Goal: Task Accomplishment & Management: Complete application form

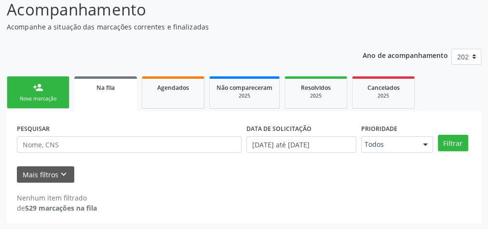
scroll to position [82, 0]
click at [101, 88] on span "Na fila" at bounding box center [106, 88] width 18 height 8
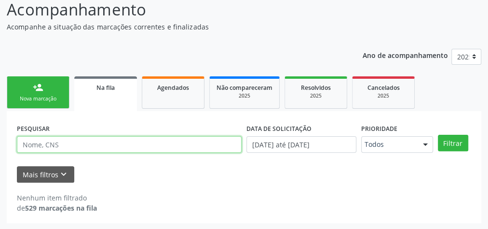
click at [117, 149] on input "text" at bounding box center [129, 144] width 225 height 16
type input "JOSE ANDERSON SILVA DOS SANTOS"
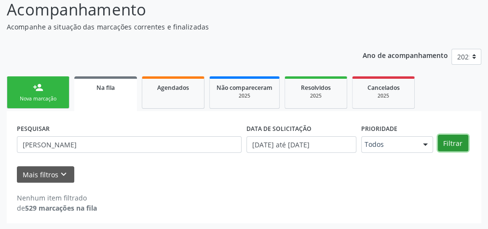
click at [460, 141] on button "Filtrar" at bounding box center [453, 143] width 30 height 16
click at [445, 145] on button "Filtrar" at bounding box center [453, 143] width 30 height 16
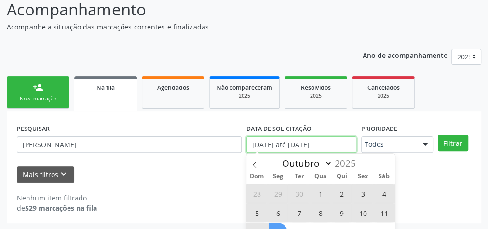
click at [254, 143] on input "[DATE] até [DATE]" at bounding box center [302, 144] width 110 height 16
click at [257, 143] on input "[DATE] até [DATE]" at bounding box center [302, 144] width 110 height 16
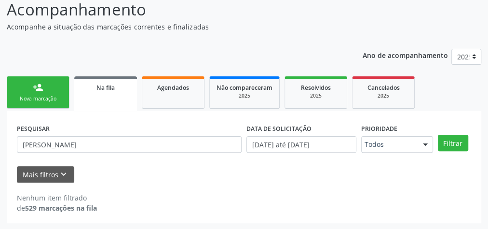
click at [348, 118] on div "PESQUISAR JOSE ANDERSON SILVA DOS SANTOS DATA DE SOLICITAÇÃO 01/01/2025 até 13/…" at bounding box center [244, 167] width 475 height 112
click at [467, 144] on div "Filtrar" at bounding box center [455, 143] width 38 height 16
click at [453, 139] on button "Filtrar" at bounding box center [453, 143] width 30 height 16
click at [453, 140] on button "Filtrar" at bounding box center [453, 143] width 30 height 16
click at [52, 176] on button "Mais filtros keyboard_arrow_down" at bounding box center [45, 174] width 57 height 17
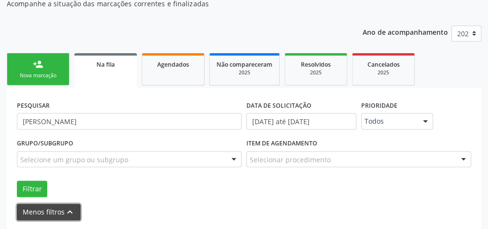
scroll to position [141, 0]
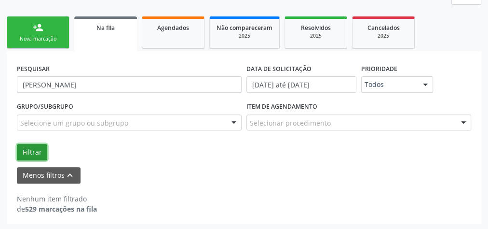
click at [34, 150] on button "Filtrar" at bounding box center [32, 152] width 30 height 16
click at [33, 149] on button "Filtrar" at bounding box center [32, 152] width 30 height 16
click at [28, 150] on button "Filtrar" at bounding box center [32, 152] width 30 height 16
click at [33, 151] on button "Filtrar" at bounding box center [32, 152] width 30 height 16
click at [28, 149] on button "Filtrar" at bounding box center [32, 152] width 30 height 16
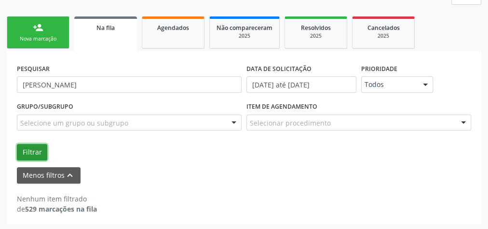
click at [37, 147] on button "Filtrar" at bounding box center [32, 152] width 30 height 16
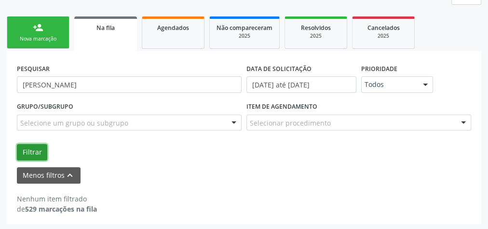
click at [37, 147] on button "Filtrar" at bounding box center [32, 152] width 30 height 16
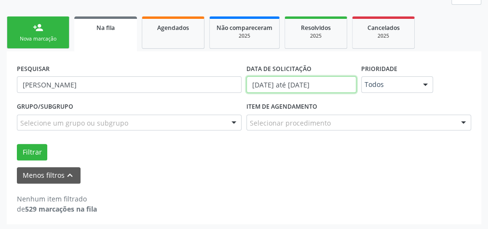
click at [303, 87] on input "[DATE] até [DATE]" at bounding box center [302, 84] width 110 height 16
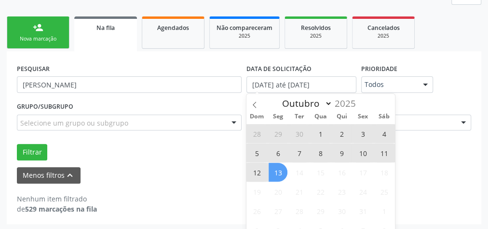
click at [322, 132] on span "1" at bounding box center [320, 133] width 19 height 19
type input "01/10/2025"
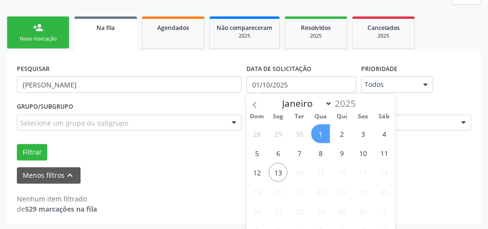
click at [322, 132] on span "1" at bounding box center [320, 133] width 19 height 19
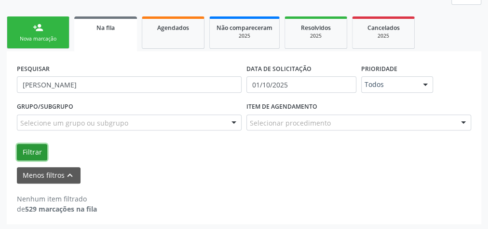
click at [32, 147] on button "Filtrar" at bounding box center [32, 152] width 30 height 16
click at [35, 154] on button "Filtrar" at bounding box center [32, 152] width 30 height 16
click at [56, 34] on link "person_add Nova marcação" at bounding box center [38, 32] width 63 height 32
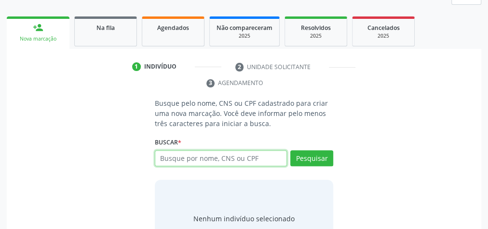
click at [239, 161] on input "text" at bounding box center [221, 158] width 132 height 16
click at [356, 135] on div "Busque pelo nome, CNS ou CPF cadastrado para criar uma nova marcação. Você deve…" at bounding box center [244, 177] width 461 height 159
drag, startPoint x: 345, startPoint y: 82, endPoint x: 96, endPoint y: 112, distance: 250.8
click at [98, 112] on div "Busque pelo nome, CNS ou CPF cadastrado para criar uma nova marcação. Você deve…" at bounding box center [244, 177] width 461 height 159
click at [236, 158] on input "text" at bounding box center [221, 158] width 132 height 16
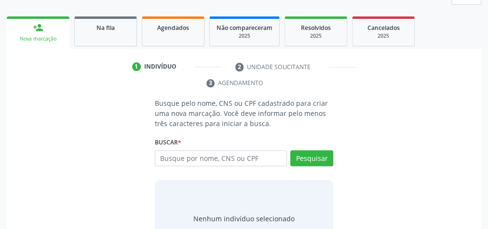
click at [257, 180] on div "Nenhum indivíduo selecionado" at bounding box center [244, 218] width 179 height 77
click at [167, 29] on span "Agendados" at bounding box center [173, 28] width 32 height 8
click at [167, 29] on div "Ano de acompanhamento 2025 person_add Nova marcação Na fila Agendados Não compa…" at bounding box center [244, 123] width 475 height 282
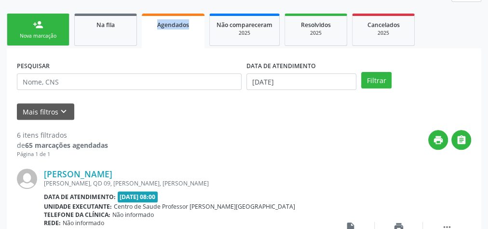
scroll to position [180, 0]
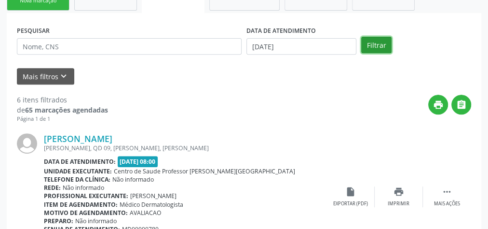
drag, startPoint x: 385, startPoint y: 46, endPoint x: 377, endPoint y: 45, distance: 8.3
click at [385, 46] on button "Filtrar" at bounding box center [377, 45] width 30 height 16
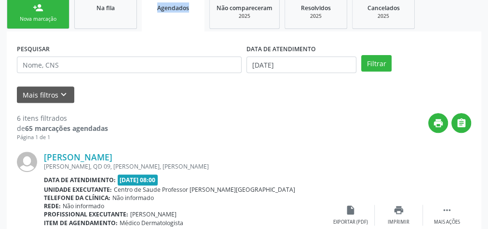
scroll to position [45, 0]
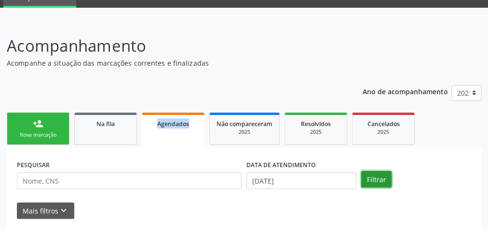
click at [378, 177] on button "Filtrar" at bounding box center [377, 179] width 30 height 16
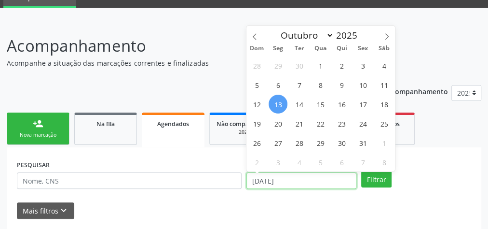
click at [257, 181] on input "[DATE]" at bounding box center [302, 180] width 110 height 16
click at [316, 68] on span "1" at bounding box center [320, 65] width 19 height 19
type input "01/10/2025"
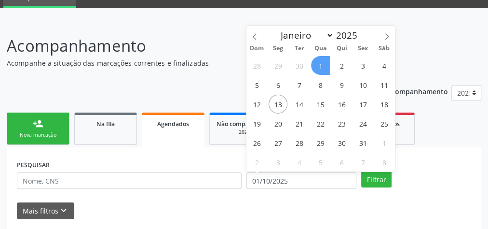
click at [322, 69] on span "1" at bounding box center [320, 65] width 19 height 19
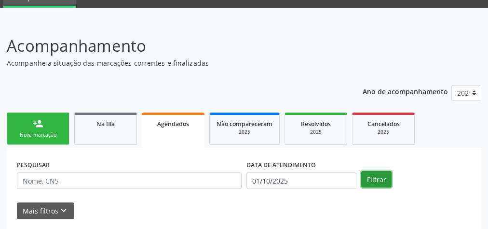
click at [377, 181] on button "Filtrar" at bounding box center [377, 179] width 30 height 16
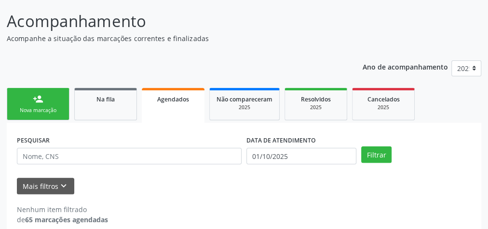
scroll to position [82, 0]
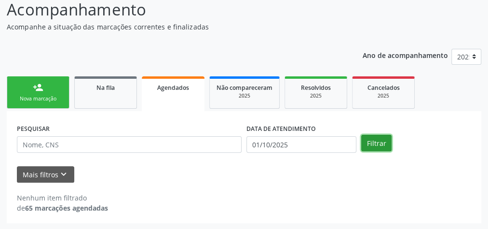
click at [375, 143] on button "Filtrar" at bounding box center [377, 143] width 30 height 16
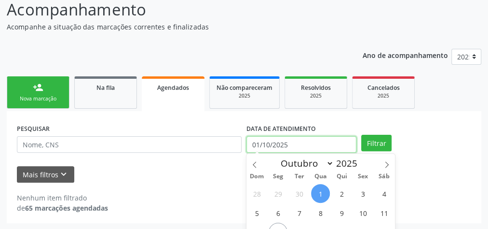
click at [259, 141] on input "01/10/2025" at bounding box center [302, 144] width 110 height 16
click at [318, 193] on span "1" at bounding box center [320, 193] width 19 height 19
type input "01/10/2025"
click at [318, 193] on span "1" at bounding box center [320, 193] width 19 height 19
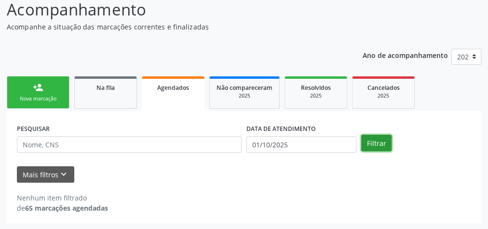
click at [371, 147] on button "Filtrar" at bounding box center [377, 143] width 30 height 16
click at [384, 147] on button "Filtrar" at bounding box center [377, 143] width 30 height 16
click at [376, 147] on button "Filtrar" at bounding box center [377, 143] width 30 height 16
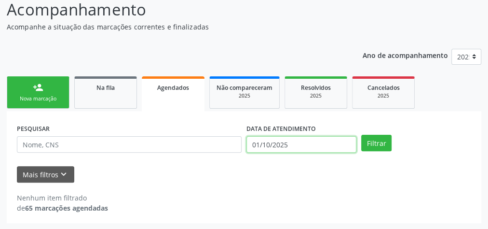
click at [254, 141] on input "01/10/2025" at bounding box center [302, 144] width 110 height 16
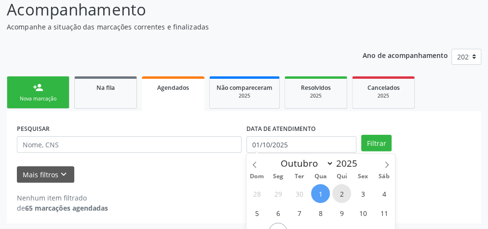
click at [340, 193] on span "2" at bounding box center [342, 193] width 19 height 19
type input "02/10/2025"
click at [342, 193] on span "2" at bounding box center [342, 193] width 19 height 19
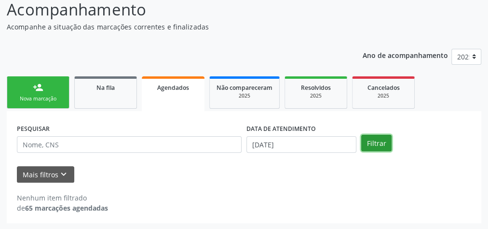
click at [371, 146] on button "Filtrar" at bounding box center [377, 143] width 30 height 16
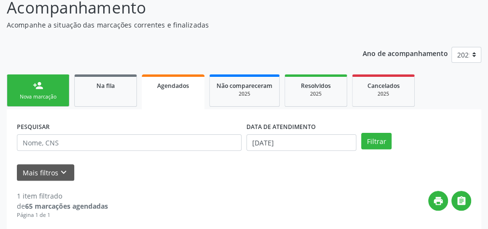
scroll to position [82, 0]
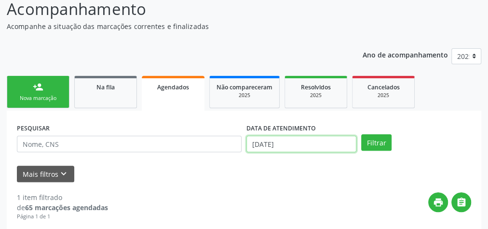
click at [258, 147] on input "02/10/2025" at bounding box center [302, 144] width 110 height 16
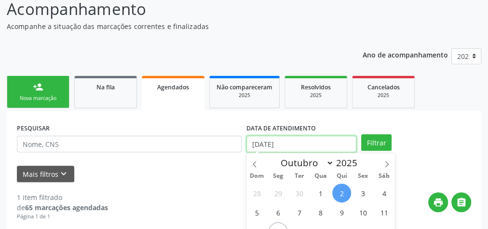
scroll to position [121, 0]
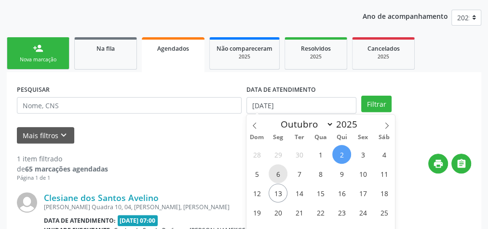
click at [281, 173] on span "6" at bounding box center [278, 173] width 19 height 19
type input "06/10/2025"
click at [281, 173] on span "6" at bounding box center [278, 173] width 19 height 19
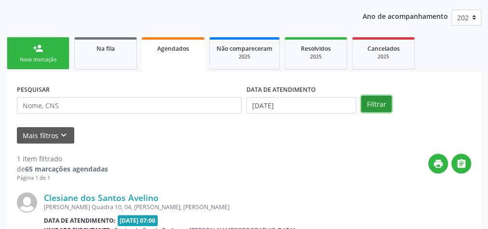
click at [380, 108] on button "Filtrar" at bounding box center [377, 104] width 30 height 16
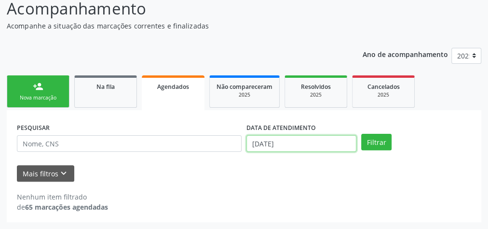
click at [254, 145] on body "Central de Marcação notifications Karla Mikaele dos Santos Dias Recepcionista d…" at bounding box center [244, 31] width 488 height 229
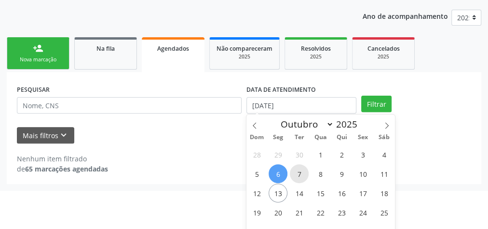
click at [306, 174] on span "7" at bounding box center [299, 173] width 19 height 19
type input "07/10/2025"
click at [306, 174] on span "7" at bounding box center [299, 173] width 19 height 19
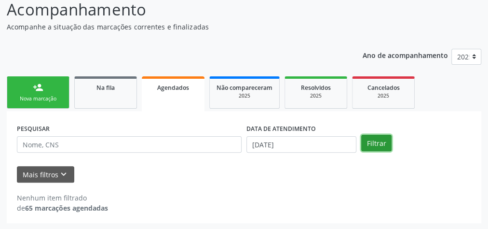
click at [374, 140] on button "Filtrar" at bounding box center [377, 143] width 30 height 16
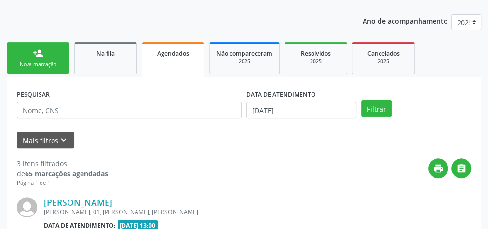
scroll to position [106, 0]
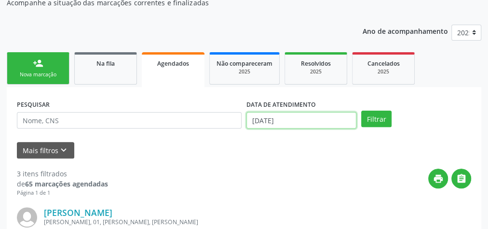
click at [254, 122] on input "07/10/2025" at bounding box center [302, 120] width 110 height 16
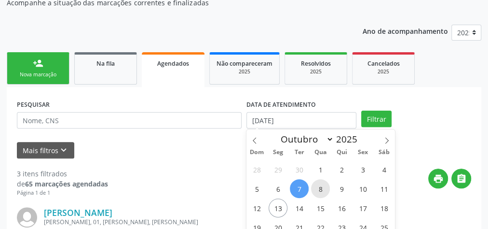
click at [321, 190] on span "8" at bounding box center [320, 188] width 19 height 19
type input "08/10/2025"
click at [321, 190] on span "8" at bounding box center [320, 188] width 19 height 19
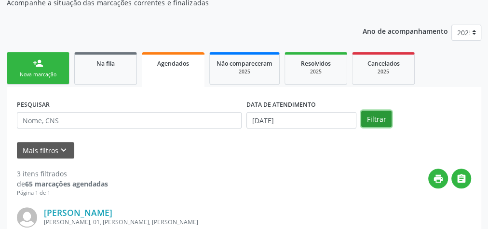
click at [381, 121] on button "Filtrar" at bounding box center [377, 119] width 30 height 16
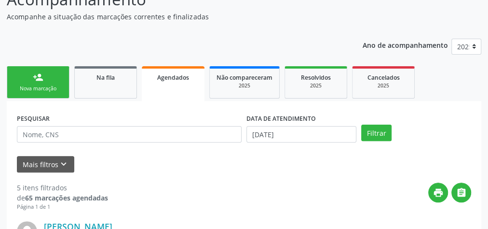
scroll to position [91, 0]
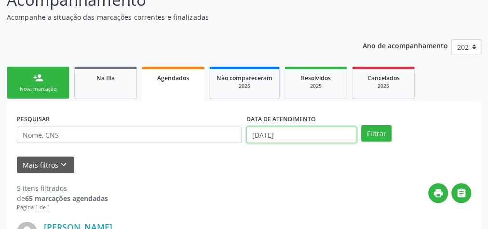
click at [253, 136] on input "08/10/2025" at bounding box center [302, 134] width 110 height 16
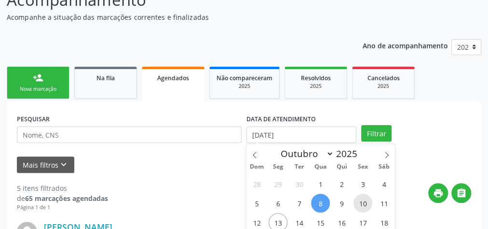
click at [365, 206] on span "10" at bounding box center [363, 203] width 19 height 19
type input "10/10/2025"
click at [365, 206] on span "10" at bounding box center [363, 203] width 19 height 19
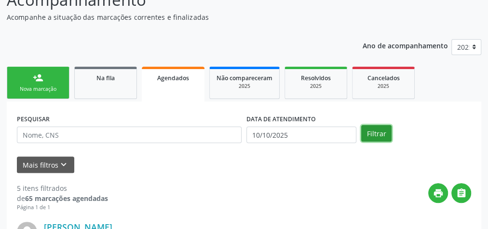
click at [383, 133] on button "Filtrar" at bounding box center [377, 133] width 30 height 16
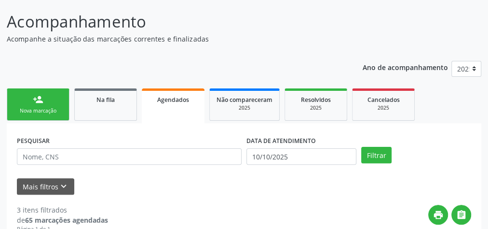
scroll to position [67, 0]
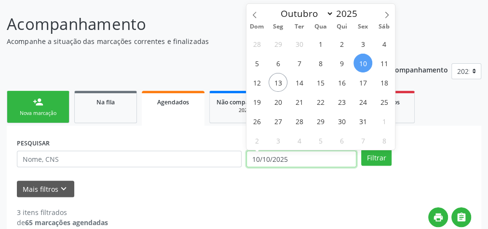
click at [259, 160] on input "10/10/2025" at bounding box center [302, 159] width 110 height 16
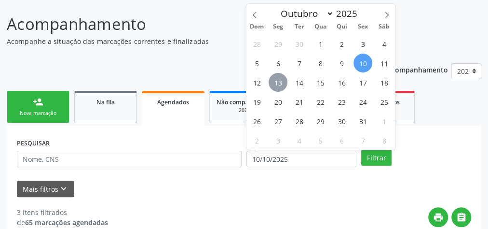
click at [275, 82] on span "13" at bounding box center [278, 82] width 19 height 19
type input "[DATE]"
click at [275, 82] on span "13" at bounding box center [278, 82] width 19 height 19
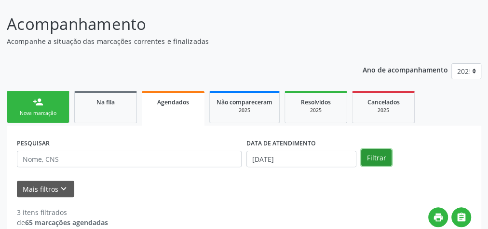
click at [380, 155] on button "Filtrar" at bounding box center [377, 157] width 30 height 16
click at [380, 157] on button "Filtrar" at bounding box center [377, 157] width 30 height 16
click at [369, 159] on button "Filtrar" at bounding box center [377, 157] width 30 height 16
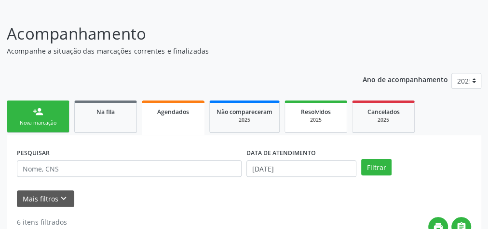
scroll to position [45, 0]
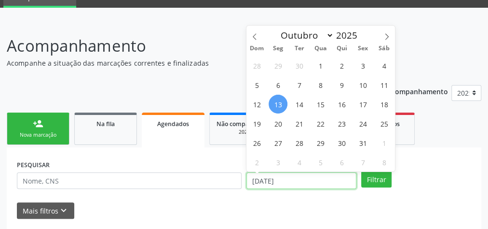
click at [261, 181] on input "[DATE]" at bounding box center [302, 180] width 110 height 16
click at [277, 104] on span "13" at bounding box center [278, 104] width 19 height 19
type input "[DATE]"
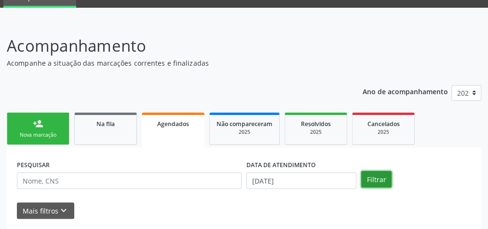
click at [372, 173] on button "Filtrar" at bounding box center [377, 179] width 30 height 16
drag, startPoint x: 373, startPoint y: 181, endPoint x: 362, endPoint y: 183, distance: 11.7
click at [367, 182] on button "Filtrar" at bounding box center [377, 179] width 30 height 16
click at [383, 177] on button "Filtrar" at bounding box center [377, 179] width 30 height 16
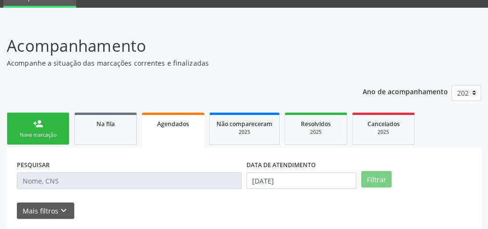
click at [383, 177] on button "Filtrar" at bounding box center [377, 179] width 30 height 16
click at [383, 178] on button "Filtrar" at bounding box center [377, 179] width 30 height 16
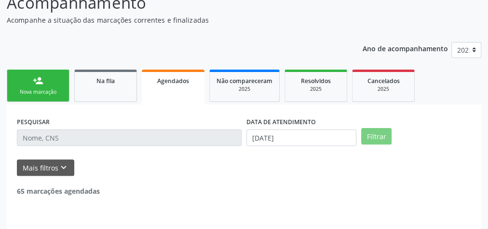
scroll to position [112, 0]
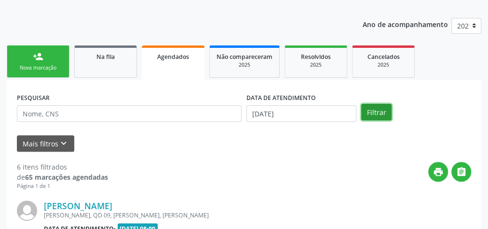
click at [384, 116] on button "Filtrar" at bounding box center [377, 112] width 30 height 16
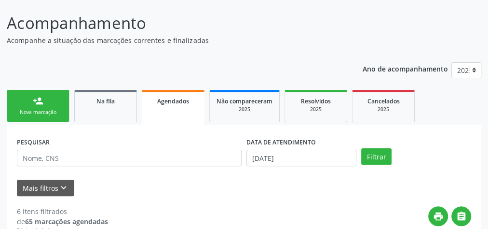
scroll to position [0, 0]
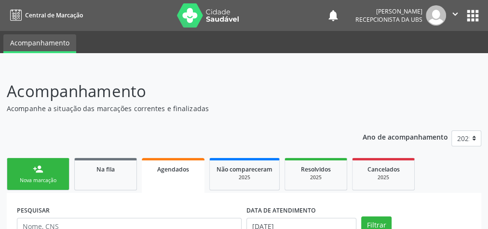
click at [39, 178] on div "Nova marcação" at bounding box center [38, 180] width 48 height 7
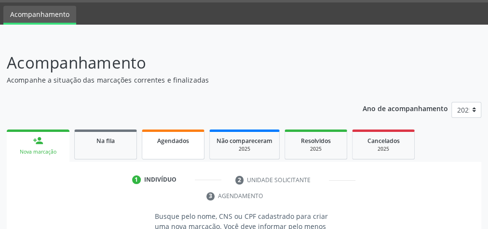
scroll to position [39, 0]
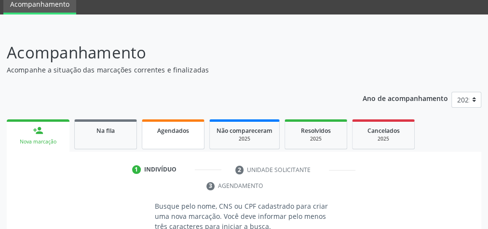
click at [179, 131] on span "Agendados" at bounding box center [173, 130] width 32 height 8
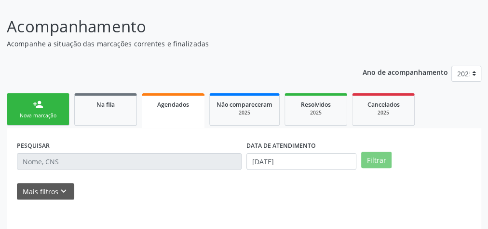
scroll to position [77, 0]
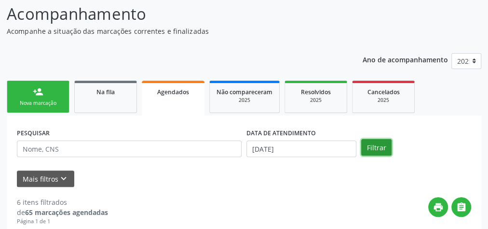
click at [374, 144] on button "Filtrar" at bounding box center [377, 147] width 30 height 16
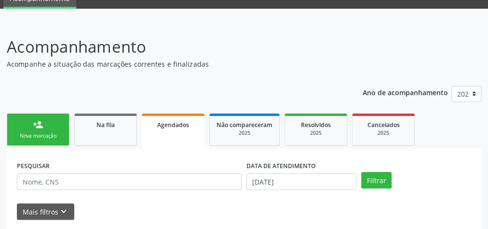
scroll to position [84, 0]
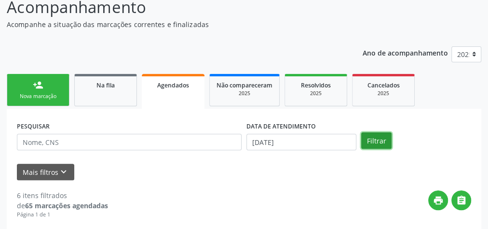
click at [377, 141] on button "Filtrar" at bounding box center [377, 140] width 30 height 16
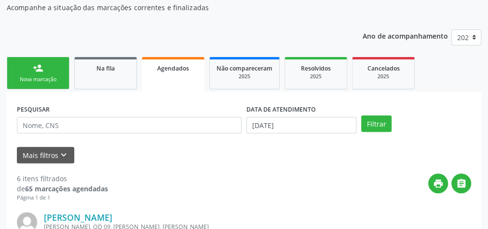
scroll to position [116, 0]
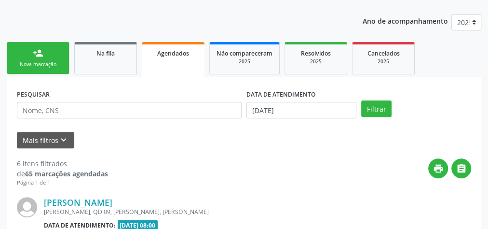
click at [57, 62] on div "Nova marcação" at bounding box center [38, 64] width 48 height 7
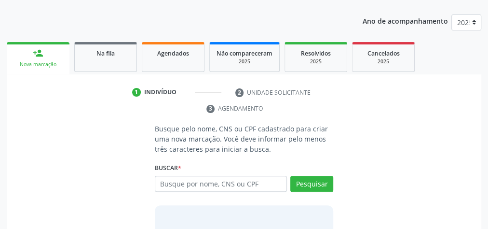
scroll to position [154, 0]
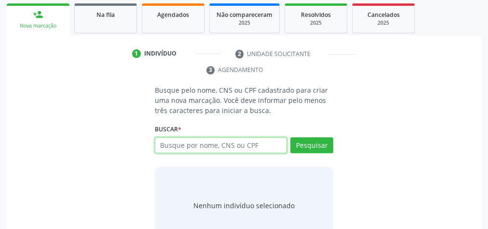
drag, startPoint x: 231, startPoint y: 145, endPoint x: 240, endPoint y: 144, distance: 9.2
click at [231, 145] on input "text" at bounding box center [221, 145] width 132 height 16
type input "00357460413"
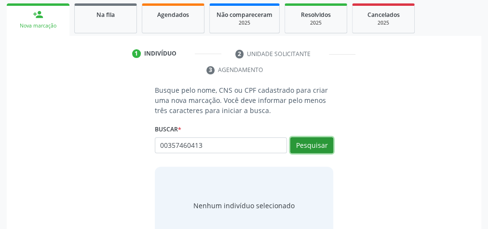
click at [317, 151] on button "Pesquisar" at bounding box center [312, 145] width 43 height 16
type input "00357460413"
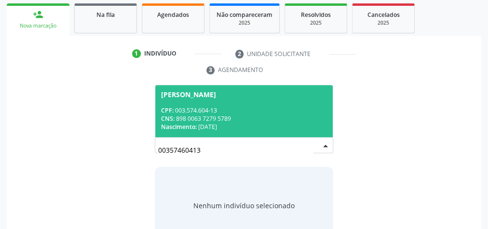
click at [218, 116] on div "CNS: 898 0063 7279 5789" at bounding box center [244, 118] width 166 height 8
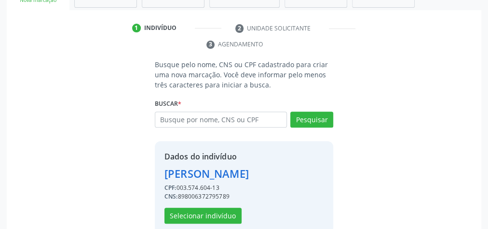
scroll to position [196, 0]
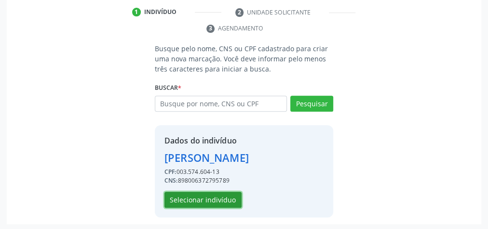
click at [218, 201] on button "Selecionar indivíduo" at bounding box center [203, 200] width 77 height 16
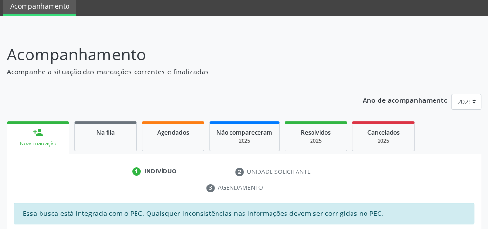
scroll to position [0, 0]
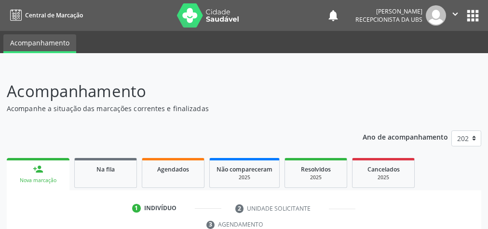
scroll to position [181, 0]
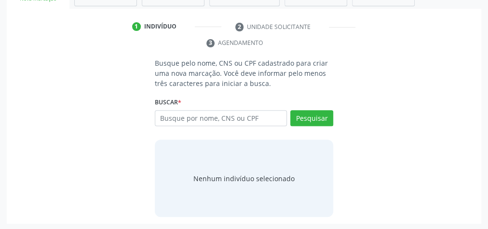
click at [236, 122] on input "text" at bounding box center [221, 118] width 132 height 16
type input "00357460413"
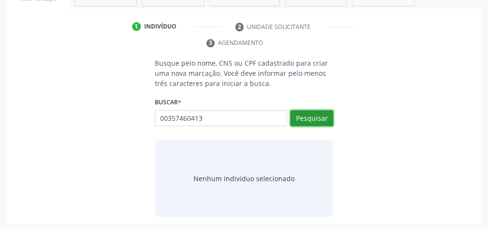
click at [313, 119] on button "Pesquisar" at bounding box center [312, 118] width 43 height 16
type input "00357460413"
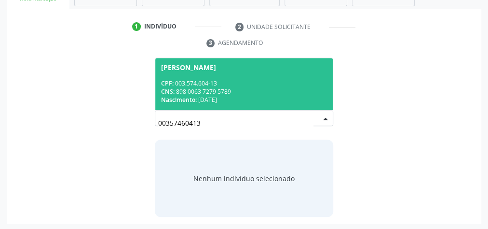
click at [277, 82] on div "CPF: 003.574.604-13" at bounding box center [244, 83] width 166 height 8
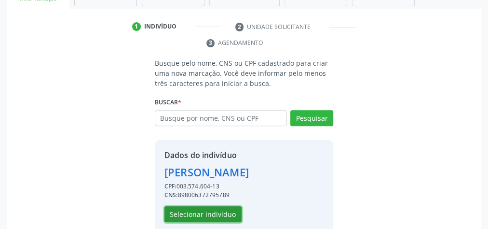
click at [201, 212] on button "Selecionar indivíduo" at bounding box center [203, 214] width 77 height 16
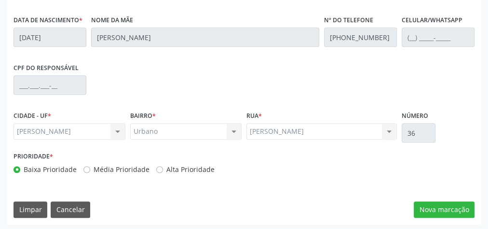
scroll to position [350, 0]
click at [451, 205] on button "Nova marcação" at bounding box center [444, 209] width 61 height 16
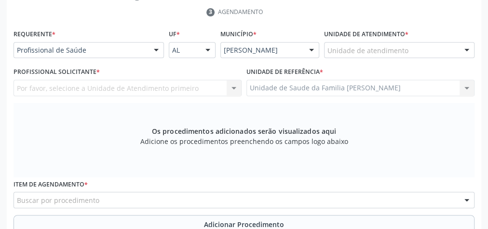
scroll to position [157, 0]
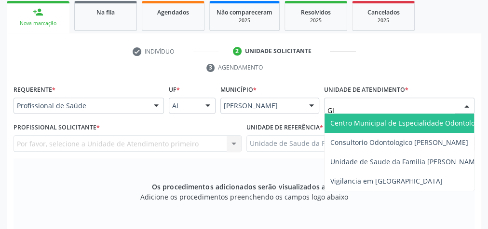
type input "GIS"
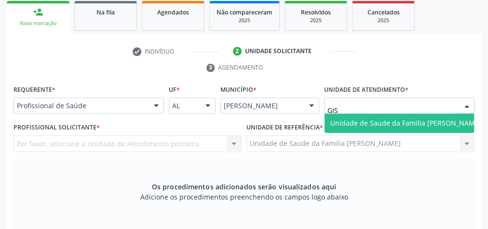
click at [366, 118] on span "Unidade de Saude da Familia [PERSON_NAME]" at bounding box center [406, 122] width 151 height 9
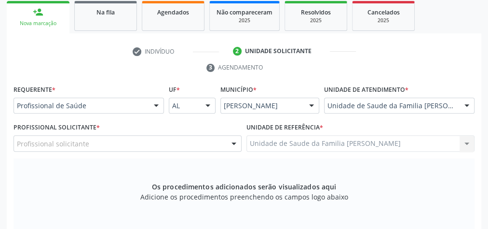
click at [237, 142] on div at bounding box center [234, 144] width 14 height 16
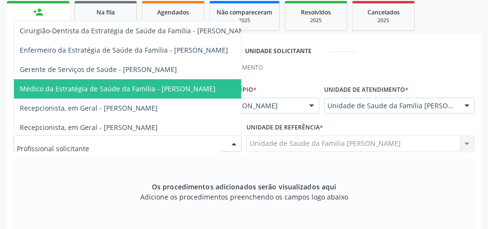
click at [204, 88] on span "Médico da Estratégia de Saúde da Família - [PERSON_NAME]" at bounding box center [118, 88] width 196 height 9
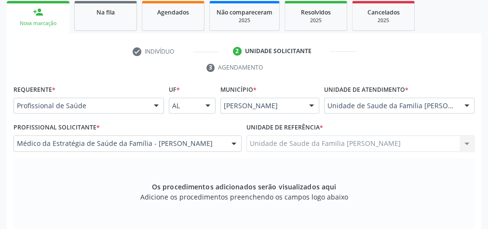
scroll to position [273, 0]
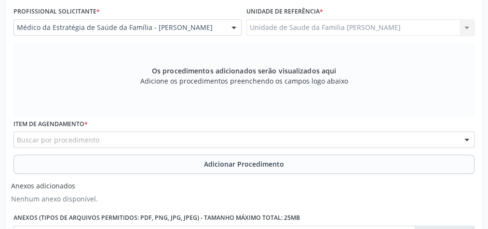
click at [223, 142] on div "Buscar por procedimento" at bounding box center [244, 139] width 461 height 16
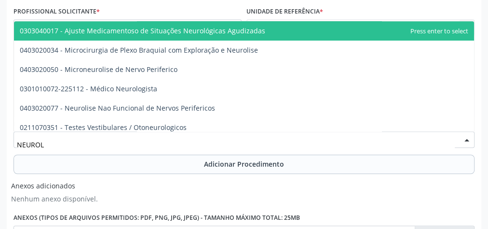
type input "NEUROLO"
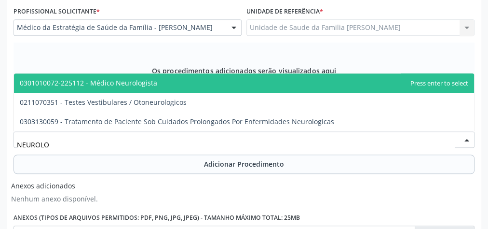
click at [130, 82] on span "0301010072-225112 - Médico Neurologista" at bounding box center [89, 82] width 138 height 9
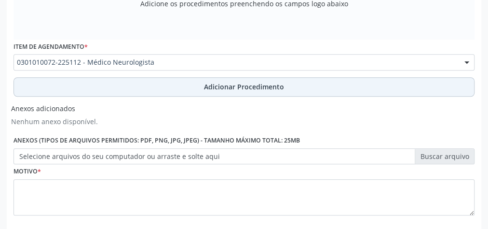
click at [214, 84] on span "Adicionar Procedimento" at bounding box center [244, 87] width 80 height 10
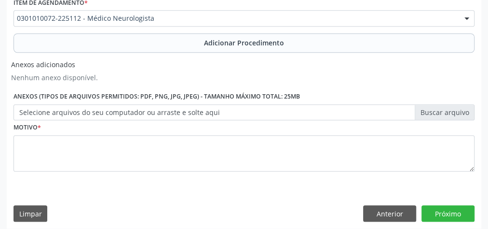
scroll to position [361, 0]
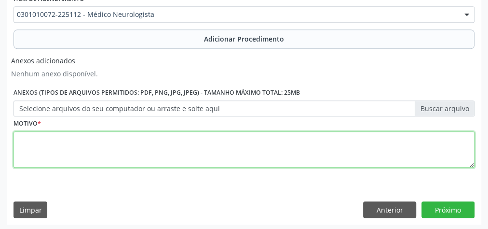
click at [180, 151] on textarea at bounding box center [244, 149] width 461 height 37
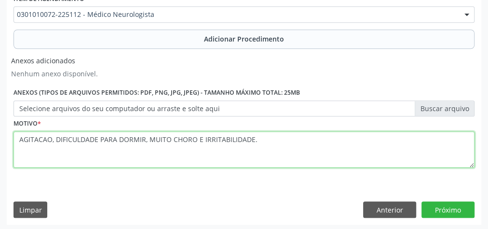
type textarea "AGITACAO, DIFICULDADE PARA DORMIR, MUITO CHORO E IRRITABILIDADE."
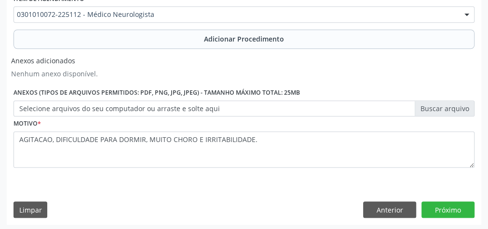
click at [452, 105] on label "Selecione arquivos do seu computador ou arraste e solte aqui" at bounding box center [244, 108] width 461 height 16
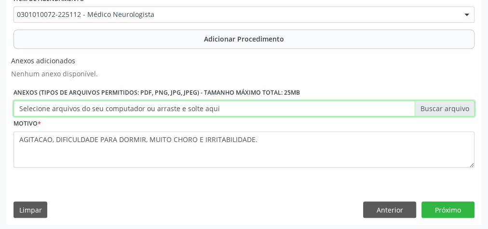
click at [452, 105] on input "Selecione arquivos do seu computador ou arraste e solte aqui" at bounding box center [244, 108] width 461 height 16
type input "C:\fakepath\NEUROLOGISTA.jpeg"
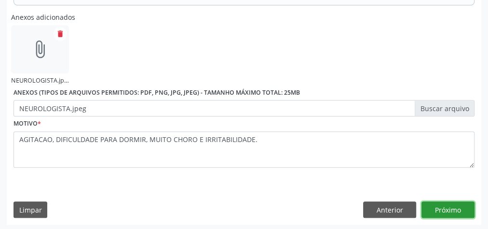
click at [443, 204] on button "Próximo" at bounding box center [448, 209] width 53 height 16
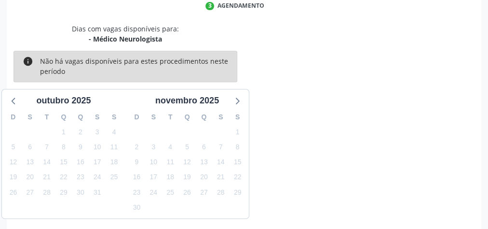
scroll to position [256, 0]
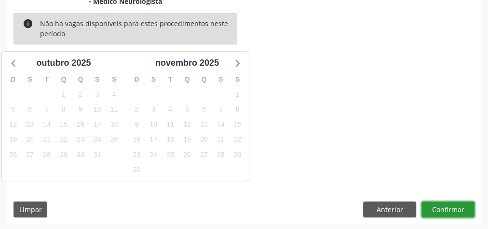
click at [444, 205] on button "Confirmar" at bounding box center [448, 209] width 53 height 16
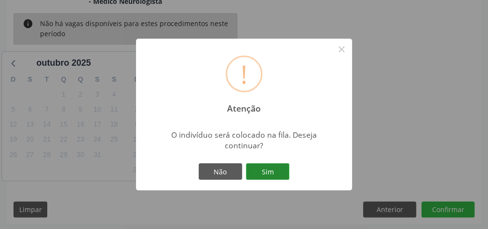
click at [277, 170] on button "Sim" at bounding box center [267, 171] width 43 height 16
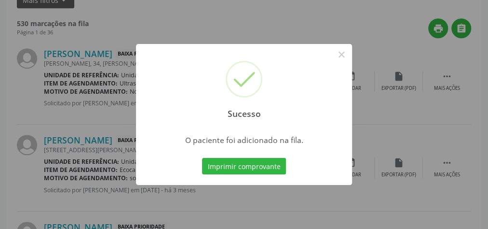
scroll to position [102, 0]
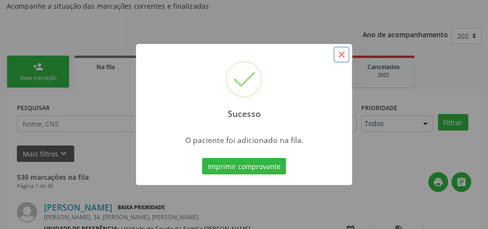
click at [342, 54] on button "×" at bounding box center [342, 54] width 16 height 16
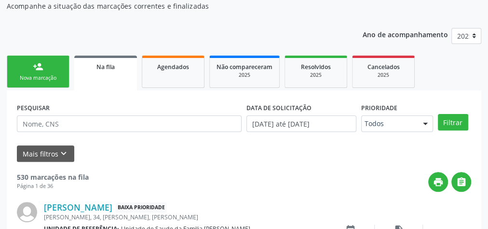
click at [56, 74] on div "Nova marcação" at bounding box center [38, 77] width 48 height 7
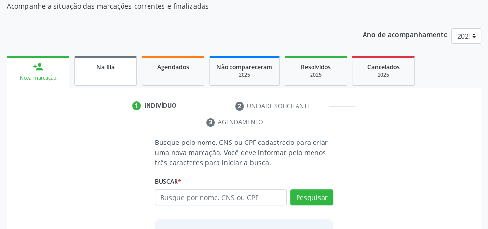
click at [78, 70] on link "Na fila" at bounding box center [105, 71] width 63 height 30
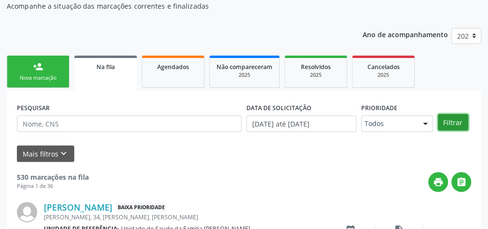
click at [462, 116] on button "Filtrar" at bounding box center [453, 122] width 30 height 16
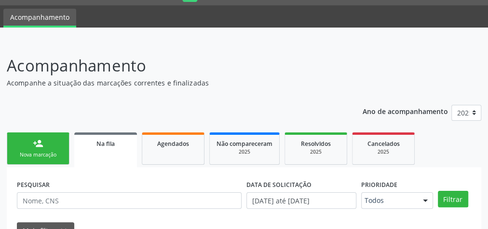
scroll to position [0, 0]
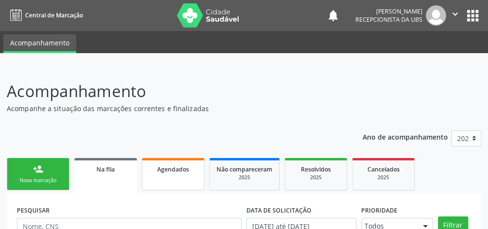
click at [175, 178] on link "Agendados" at bounding box center [173, 174] width 63 height 32
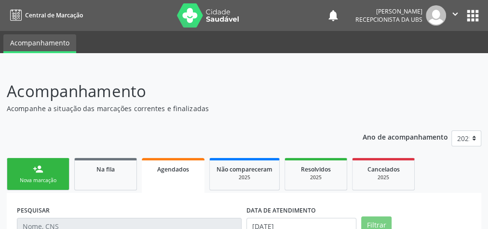
click at [175, 178] on link "Agendados" at bounding box center [173, 175] width 63 height 35
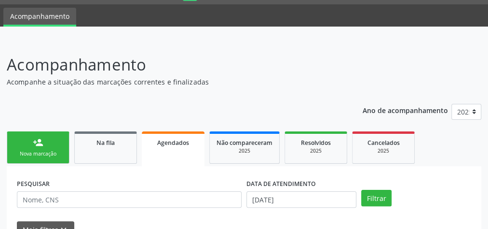
scroll to position [39, 0]
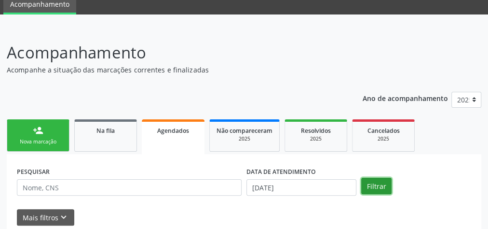
click at [372, 193] on button "Filtrar" at bounding box center [377, 186] width 30 height 16
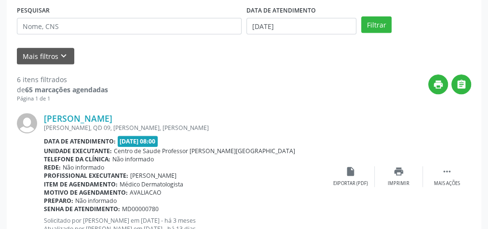
scroll to position [0, 0]
